Goal: Share content

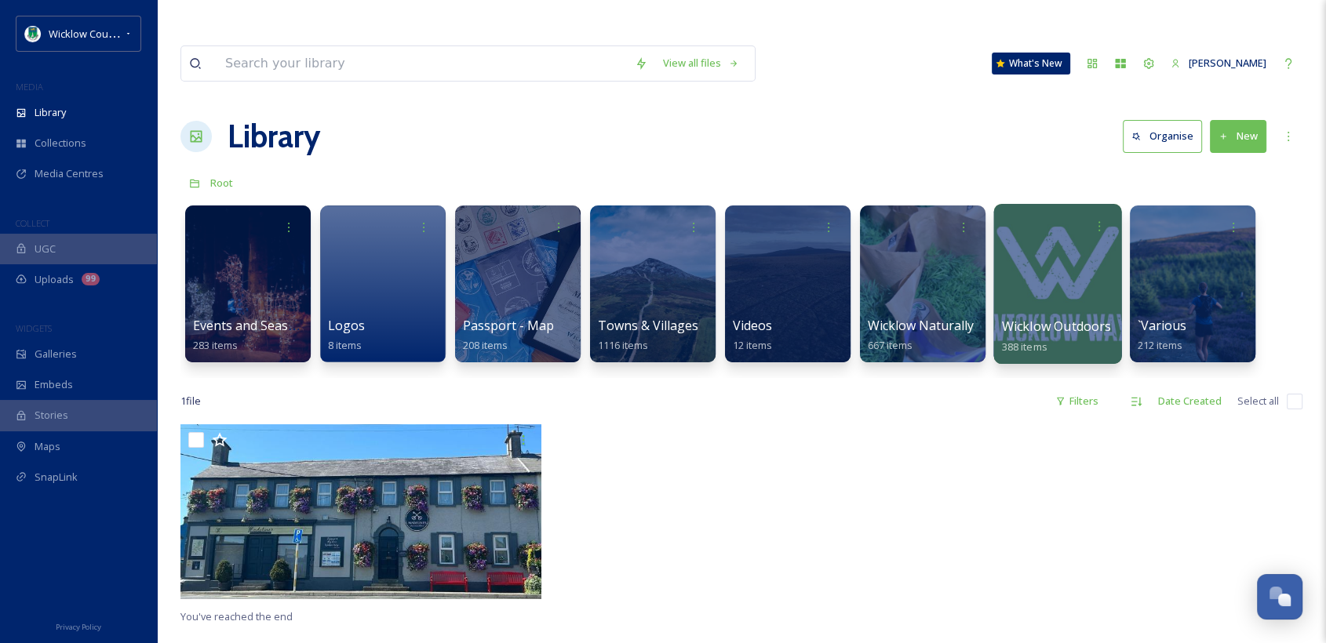
click at [1023, 318] on span "Wicklow Outdoors" at bounding box center [1057, 326] width 110 height 17
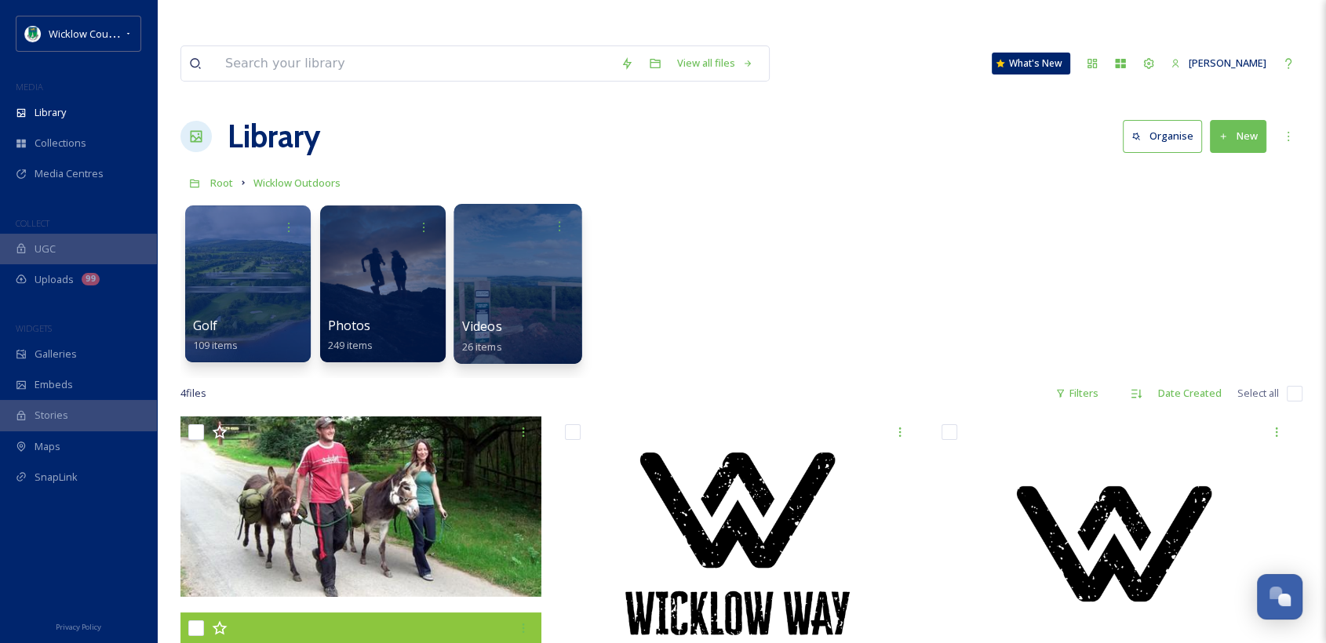
click at [471, 318] on span "Videos" at bounding box center [482, 326] width 40 height 17
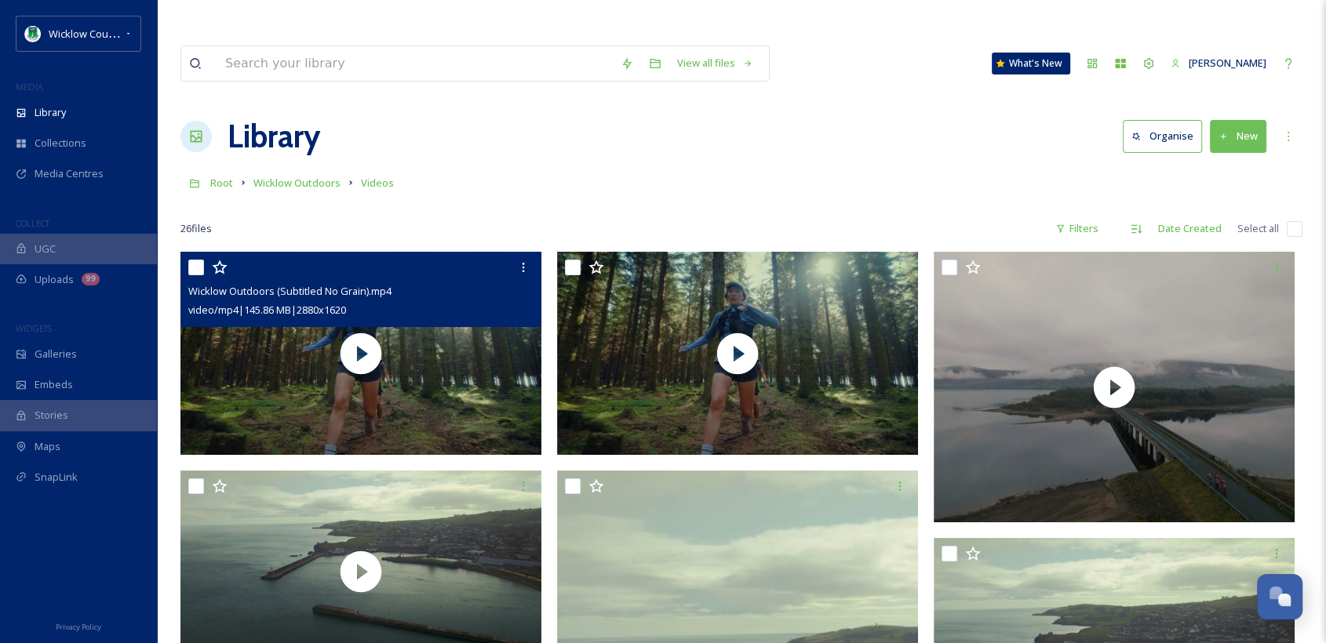
click at [410, 301] on div "video/mp4 | 145.86 MB | 2880 x 1620" at bounding box center [362, 310] width 349 height 19
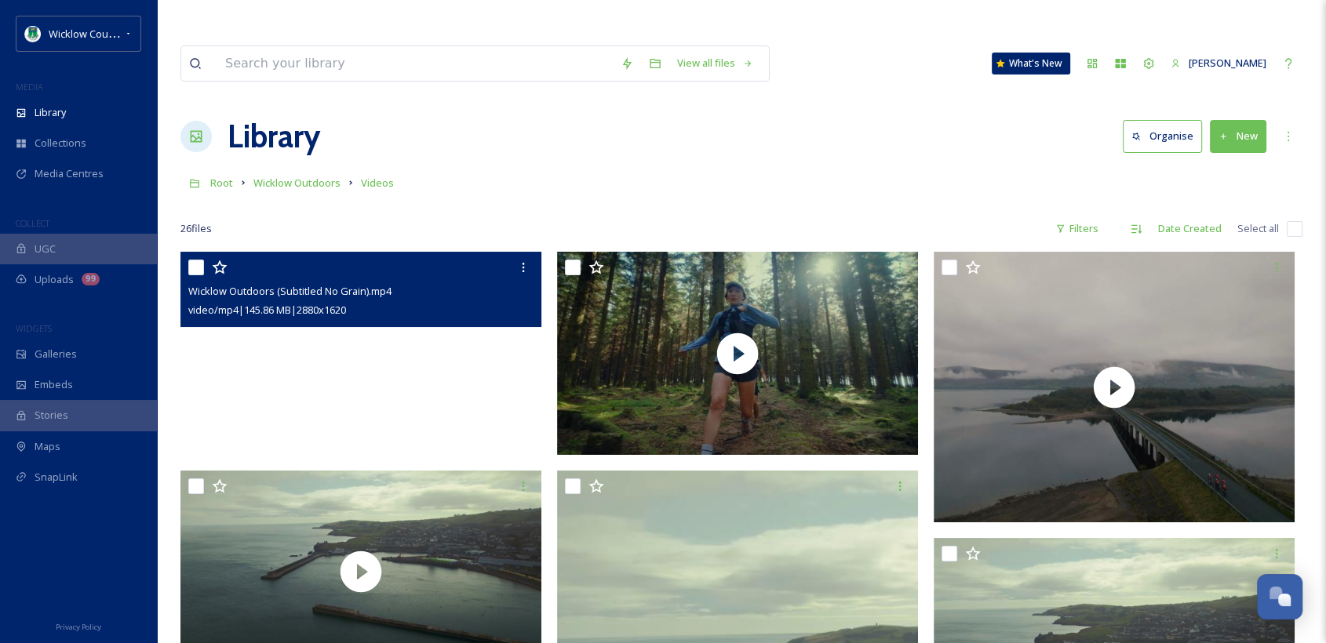
click at [370, 308] on video "Wicklow Outdoors (Subtitled No Grain).mp4" at bounding box center [360, 353] width 361 height 203
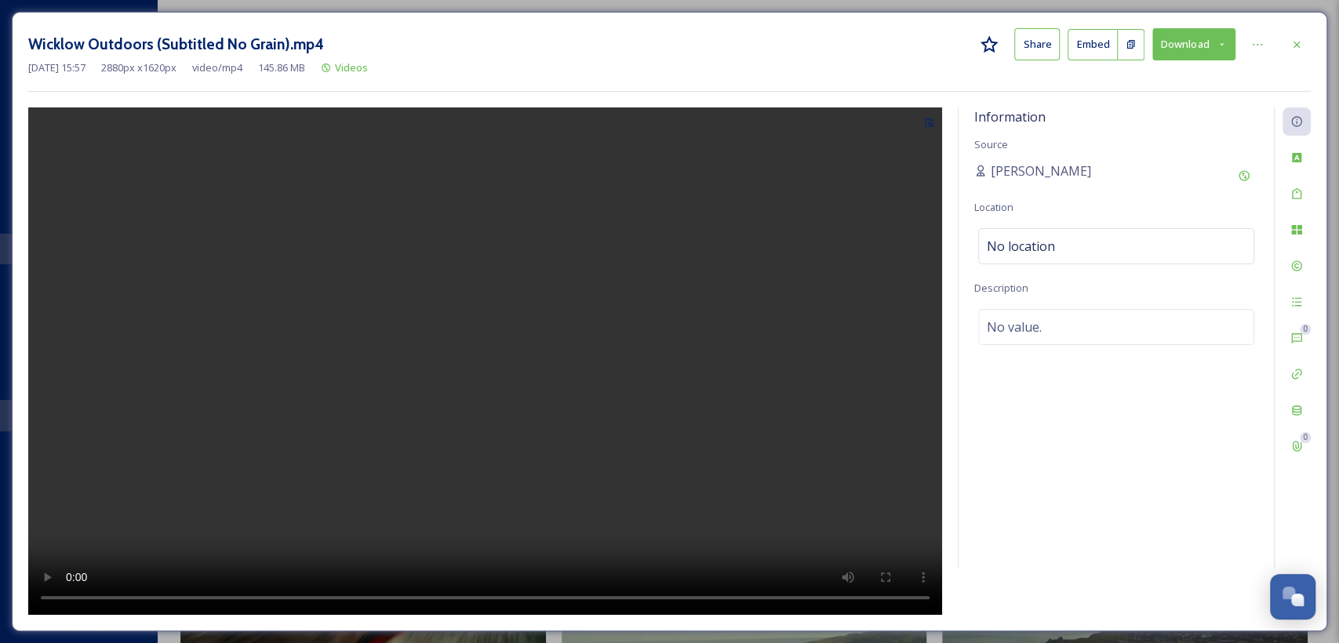
click at [1036, 46] on button "Share" at bounding box center [1038, 44] width 46 height 32
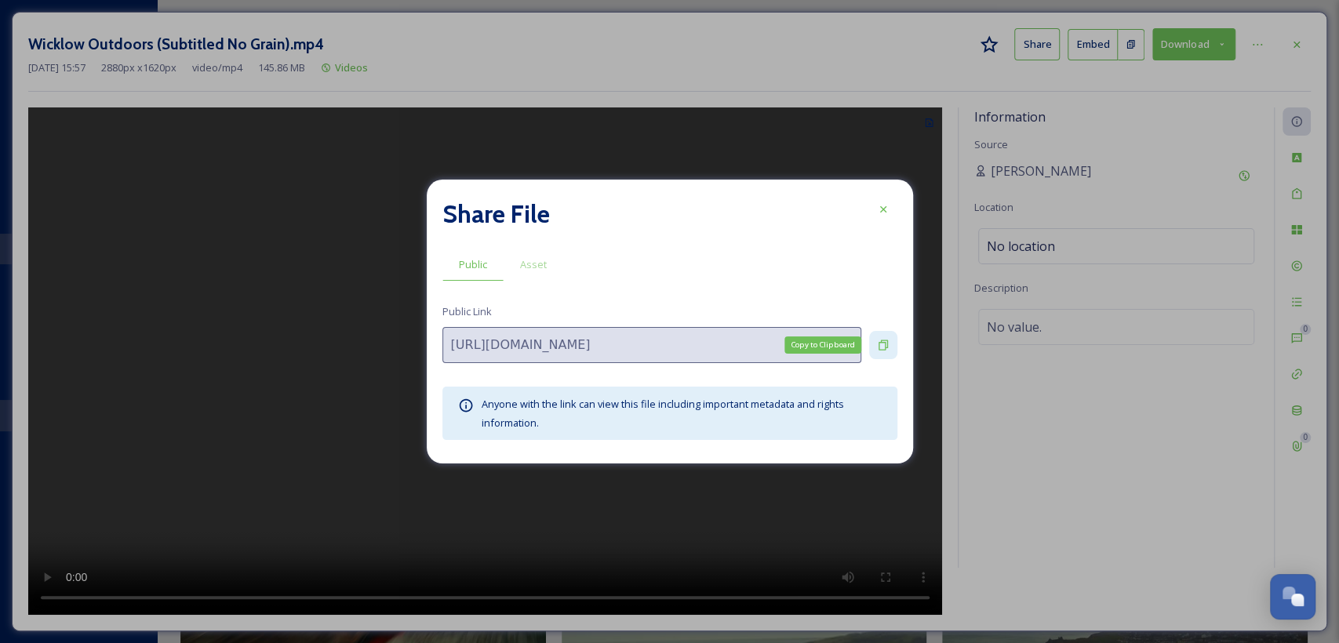
click at [885, 347] on icon at bounding box center [883, 345] width 13 height 13
